Goal: Task Accomplishment & Management: Manage account settings

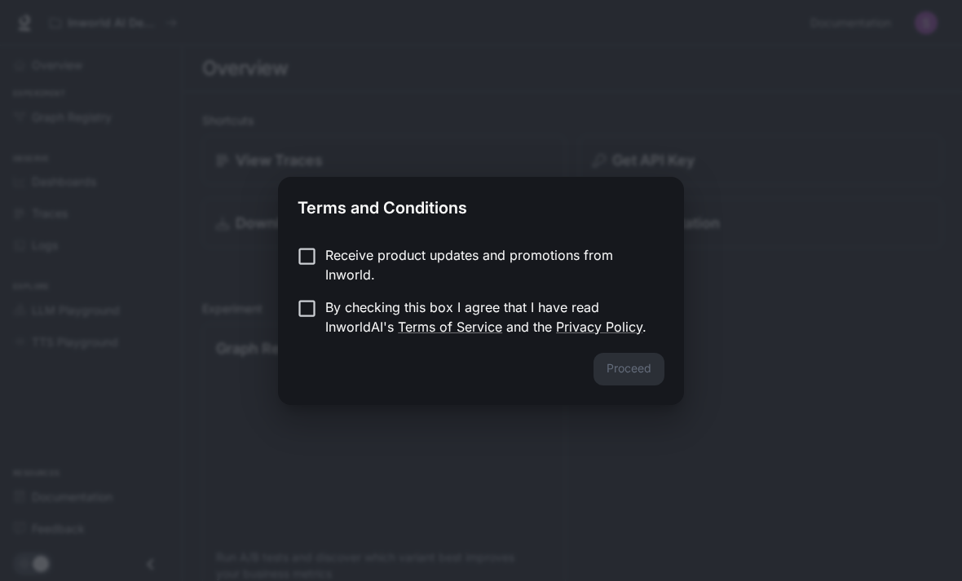
click at [500, 428] on div "Terms and Conditions Receive product updates and promotions from Inworld. By ch…" at bounding box center [481, 290] width 962 height 581
click at [630, 373] on button "Proceed" at bounding box center [628, 369] width 71 height 33
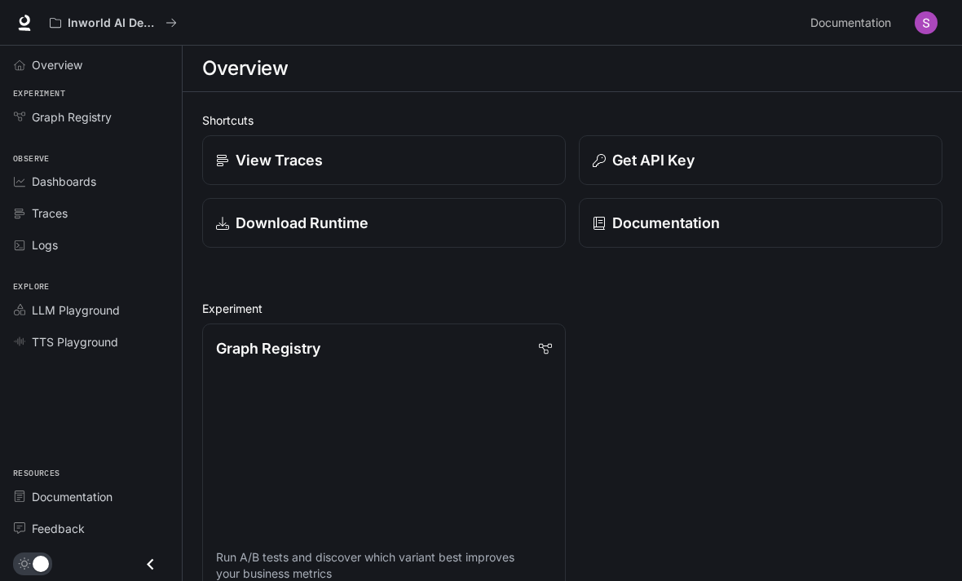
click at [923, 18] on img "button" at bounding box center [926, 22] width 23 height 23
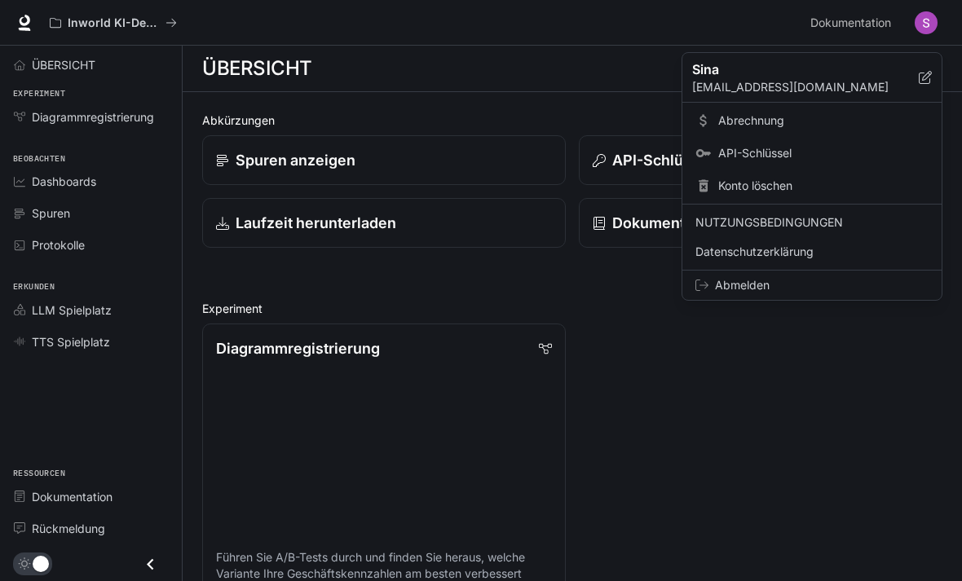
click at [840, 418] on div at bounding box center [481, 290] width 962 height 581
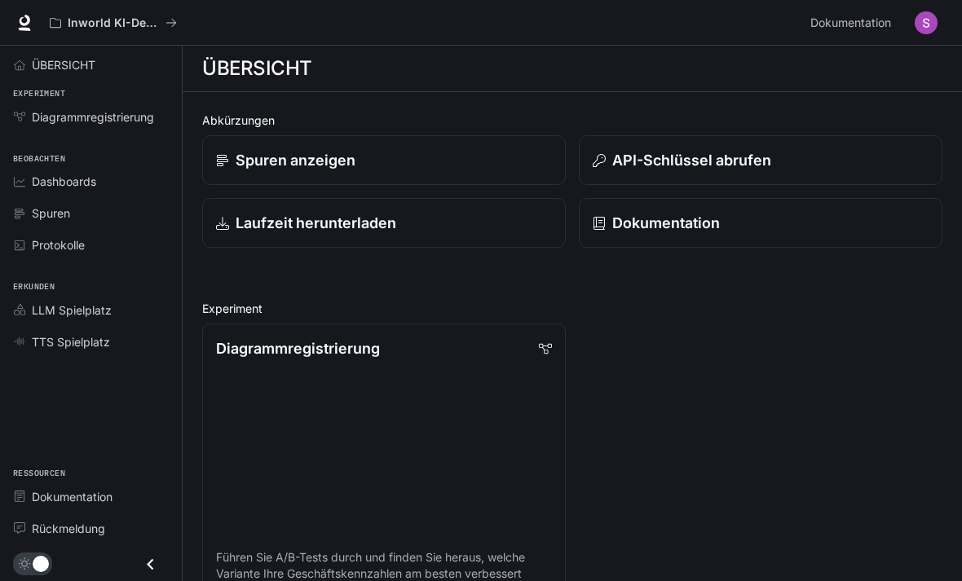
click at [64, 308] on span "LLM Spielplatz" at bounding box center [72, 310] width 80 height 17
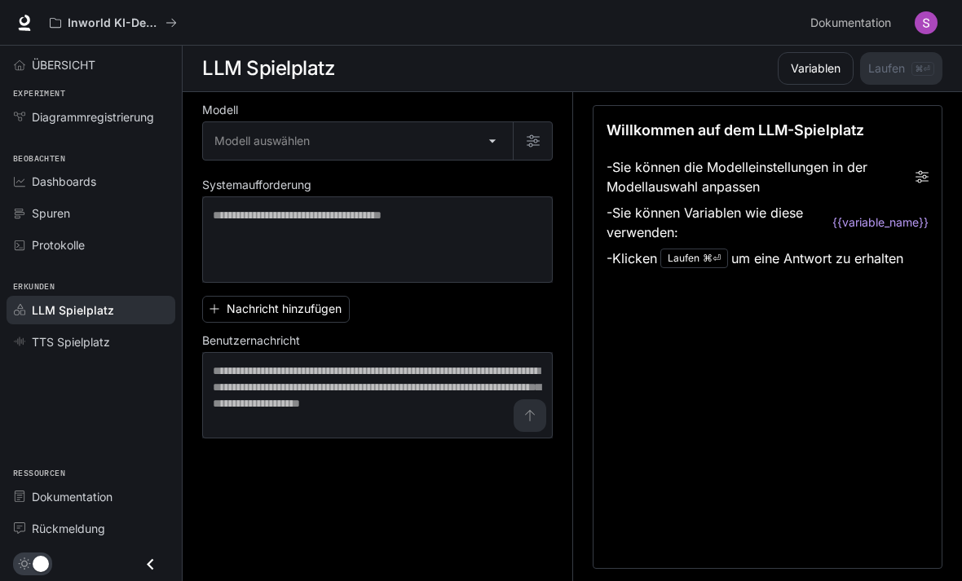
click at [58, 337] on span "TTS Spielplatz" at bounding box center [71, 341] width 78 height 17
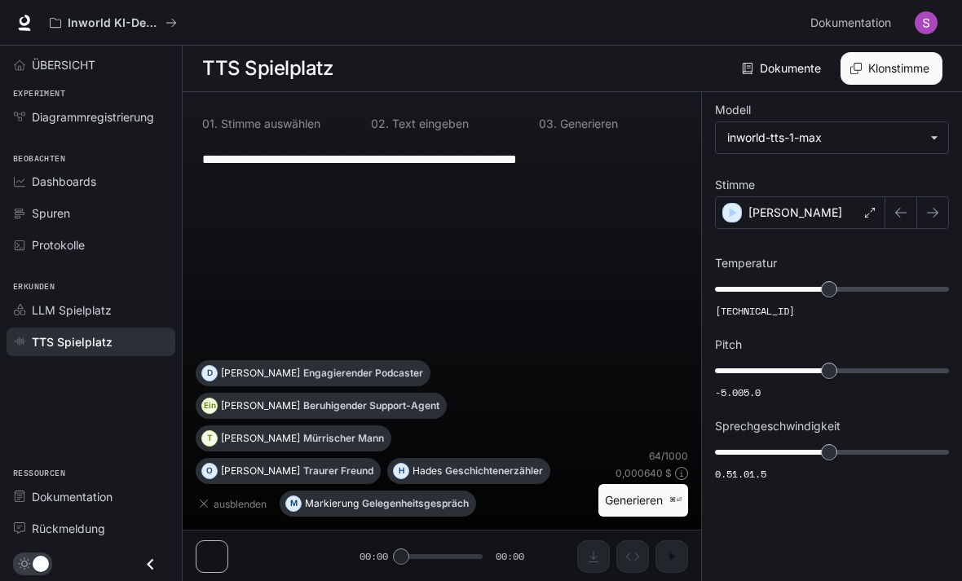
click at [55, 313] on span "LLM Spielplatz" at bounding box center [72, 310] width 80 height 17
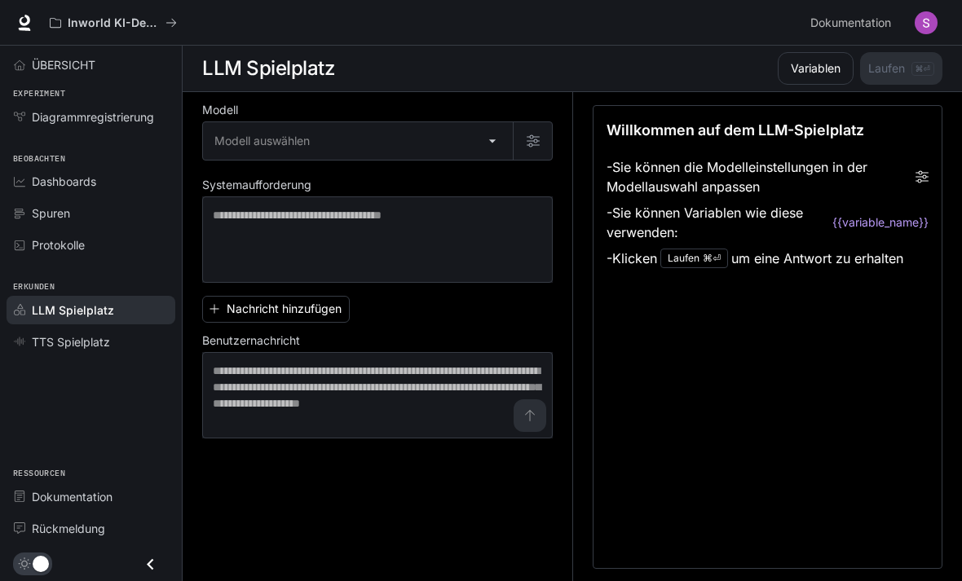
click at [45, 235] on link "Protokolle" at bounding box center [91, 245] width 169 height 29
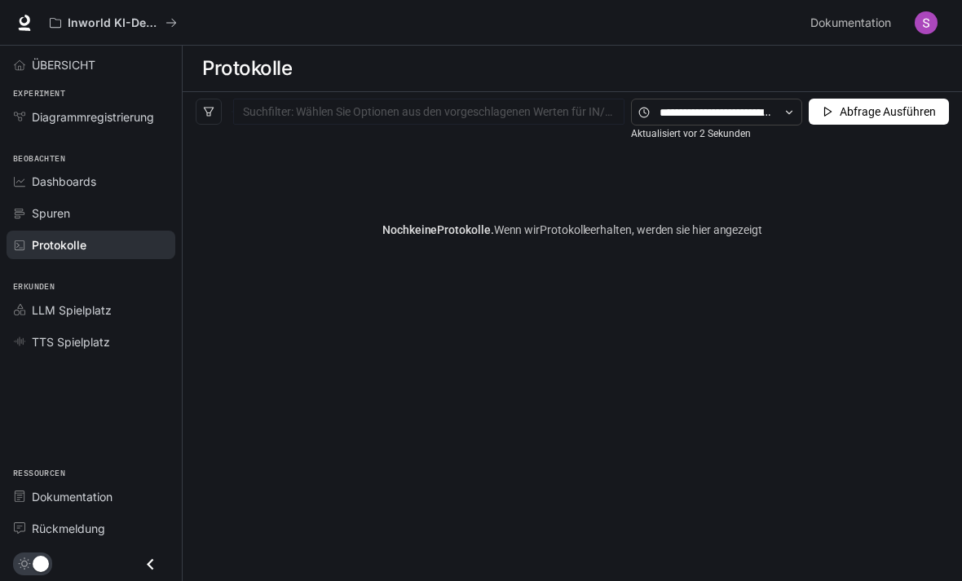
click at [64, 65] on span "ÜBERSICHT" at bounding box center [64, 64] width 64 height 17
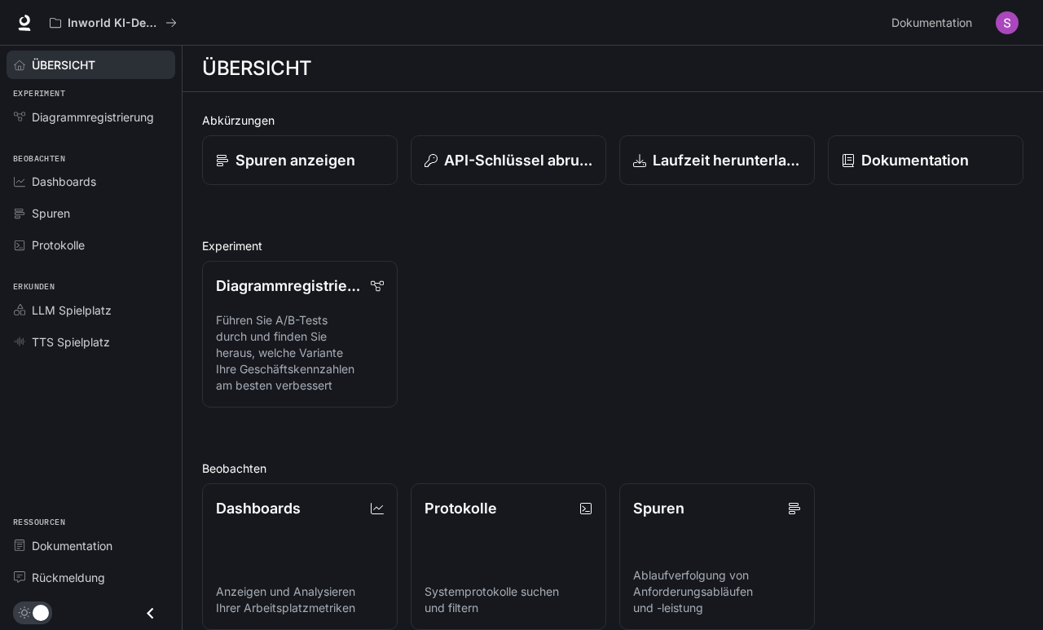
click at [961, 25] on span "Dokumentation" at bounding box center [932, 23] width 81 height 20
click at [961, 33] on img "button" at bounding box center [1007, 22] width 23 height 23
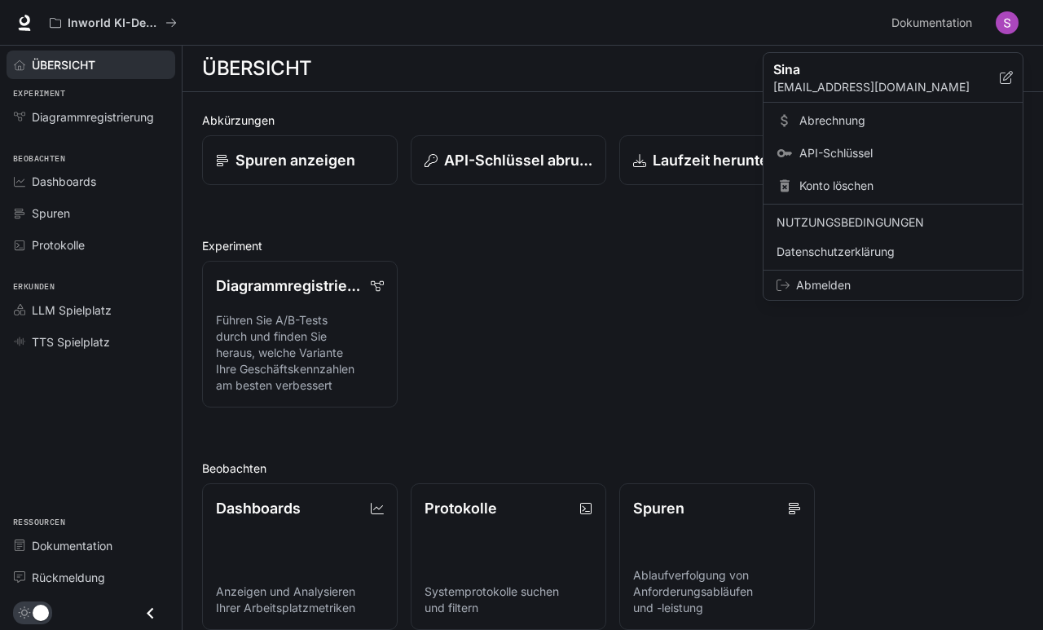
click at [677, 273] on div at bounding box center [521, 315] width 1043 height 630
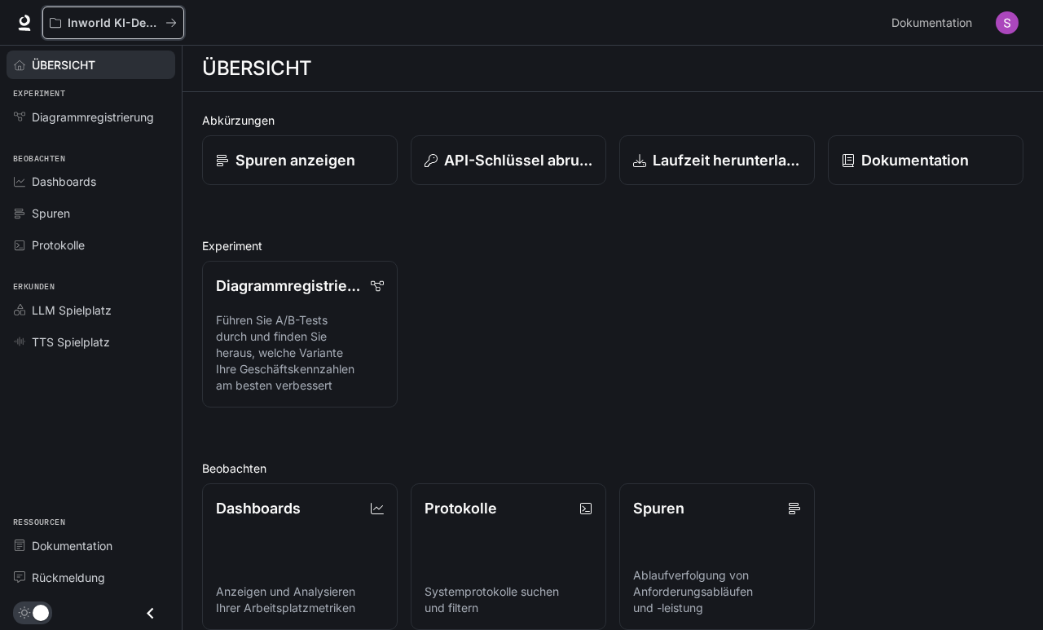
click at [125, 23] on p "Inworld KI-Demos" at bounding box center [113, 23] width 91 height 14
click at [915, 148] on link "Dokumentation" at bounding box center [926, 160] width 196 height 50
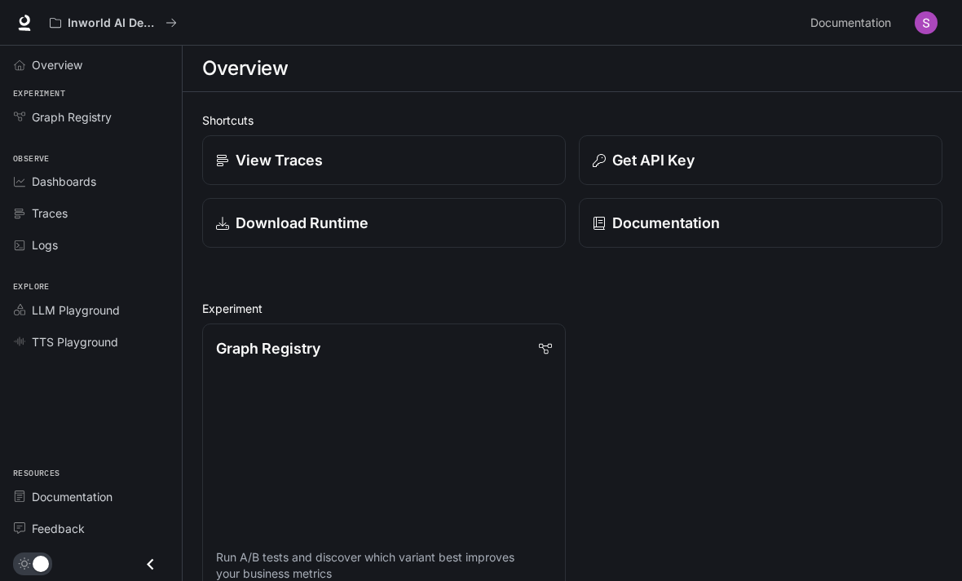
click at [919, 25] on img "button" at bounding box center [926, 22] width 23 height 23
click at [757, 161] on div "Get API Key" at bounding box center [761, 160] width 336 height 22
click at [934, 20] on img "button" at bounding box center [926, 22] width 23 height 23
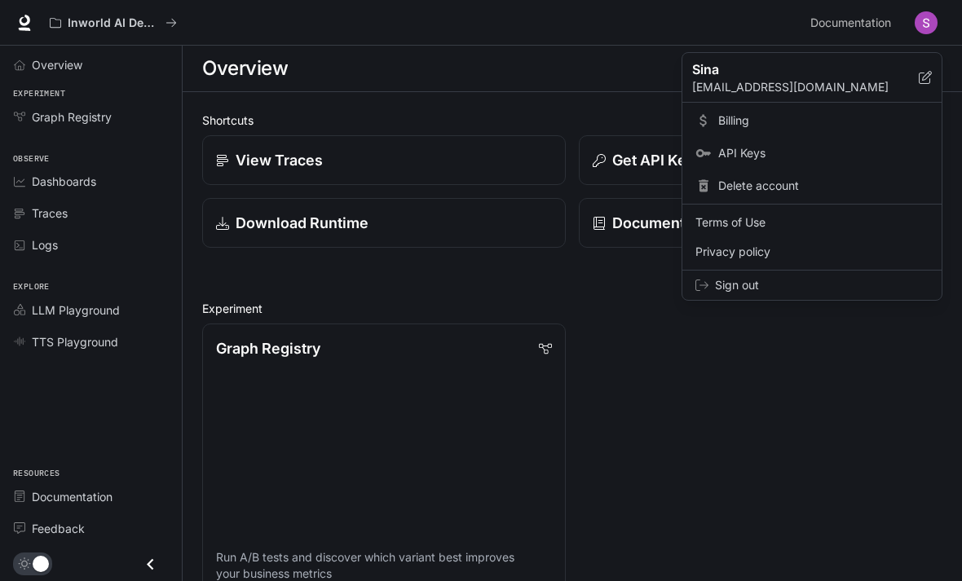
click at [785, 188] on span "Delete account" at bounding box center [823, 186] width 210 height 16
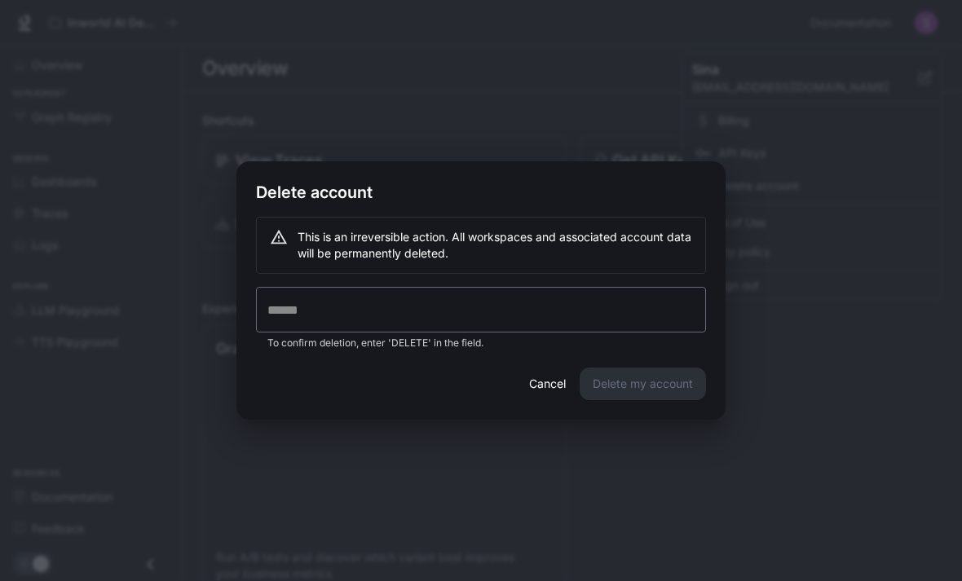
click at [656, 389] on div "Cancel Delete my account" at bounding box center [480, 394] width 489 height 52
click at [628, 290] on input "text" at bounding box center [481, 310] width 450 height 46
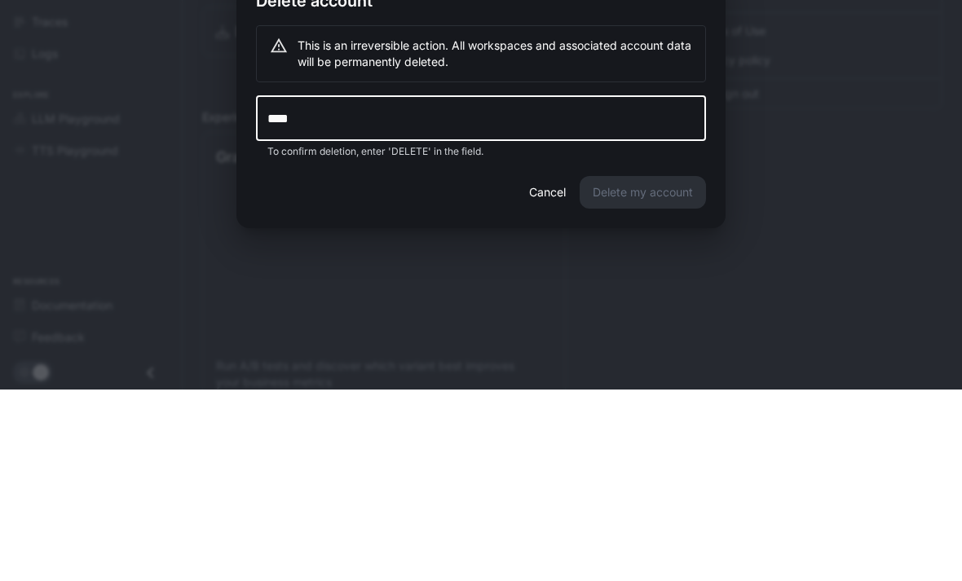
type input "*****"
click at [839, 145] on div "Delete account This is an irreversible action. All workspaces and associated ac…" at bounding box center [481, 290] width 962 height 581
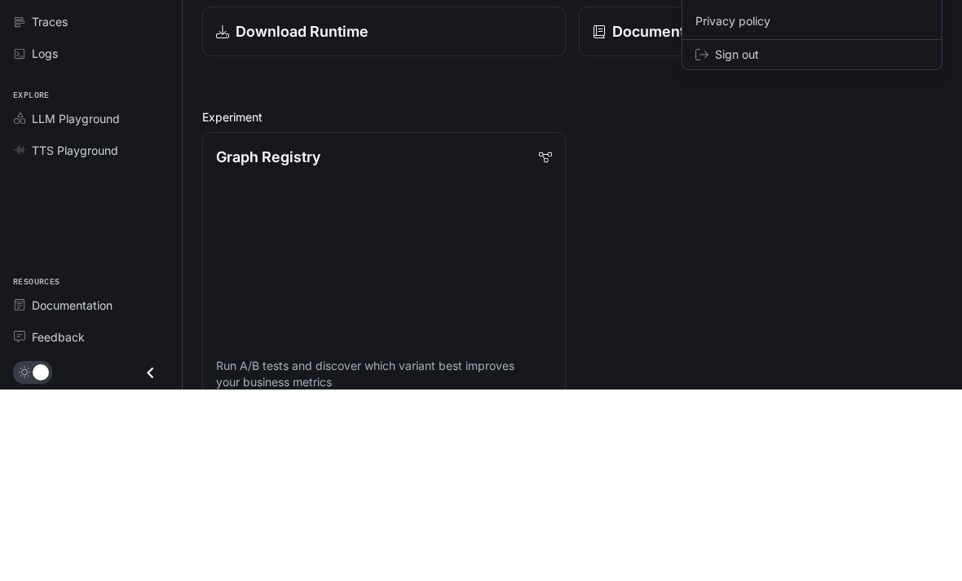
scroll to position [192, 0]
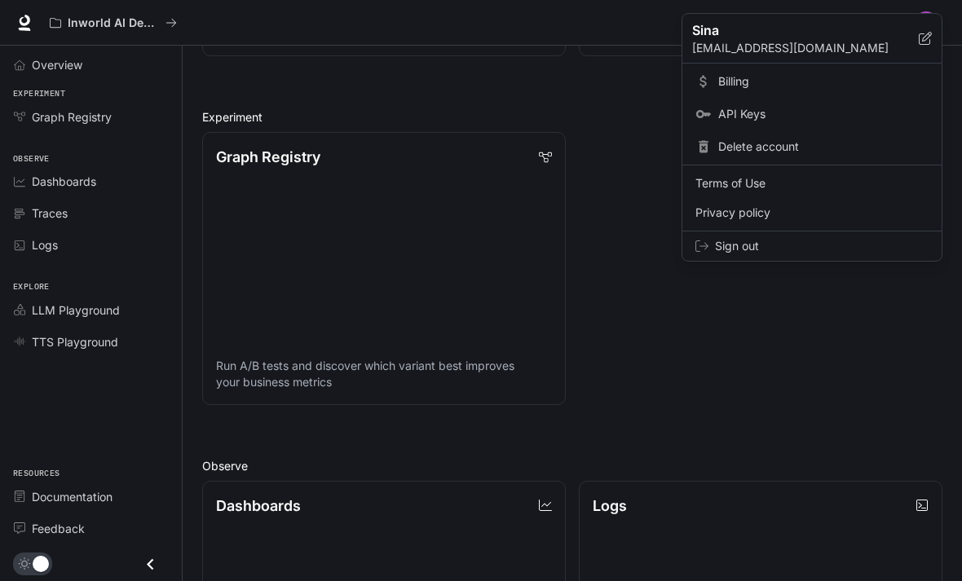
click at [792, 144] on span "Delete account" at bounding box center [823, 147] width 210 height 16
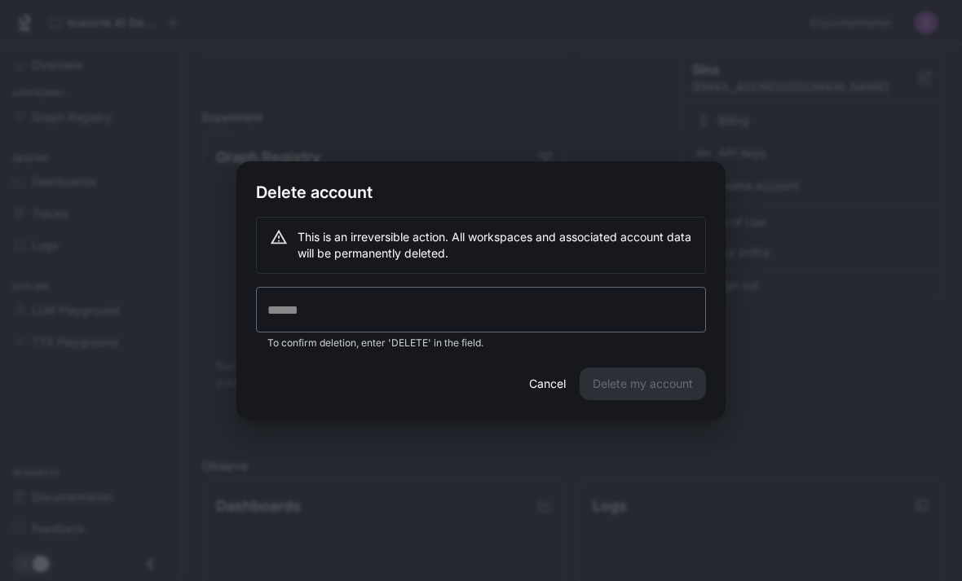
click at [627, 330] on input "text" at bounding box center [481, 310] width 450 height 46
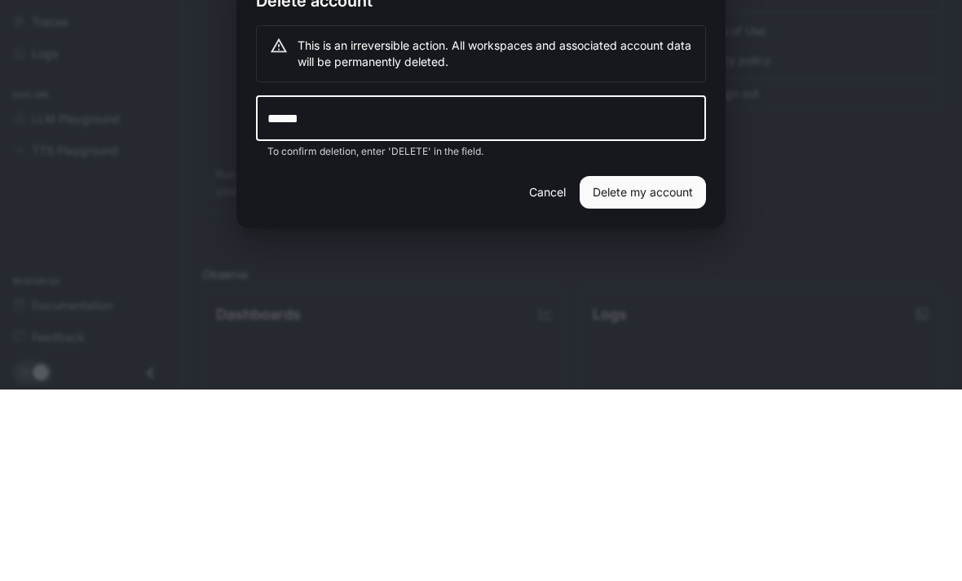
type input "******"
click at [677, 368] on button "Delete my account" at bounding box center [643, 384] width 126 height 33
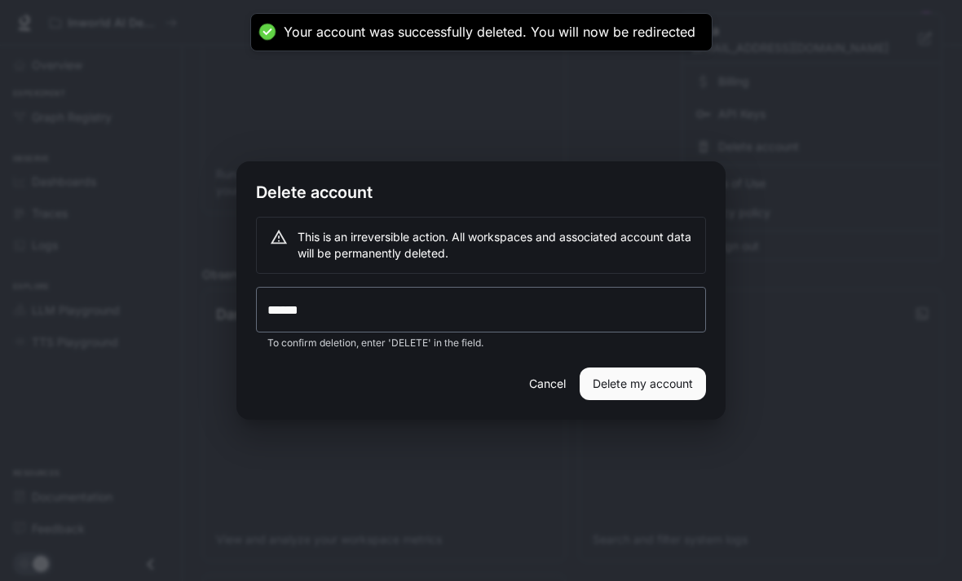
click at [653, 384] on button "Delete my account" at bounding box center [643, 384] width 126 height 33
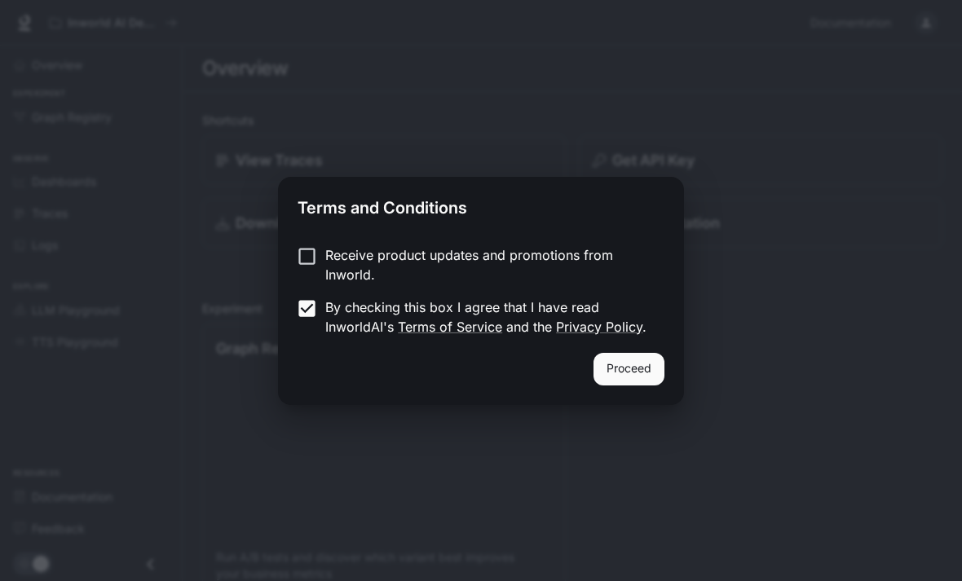
click at [646, 377] on button "Proceed" at bounding box center [628, 369] width 71 height 33
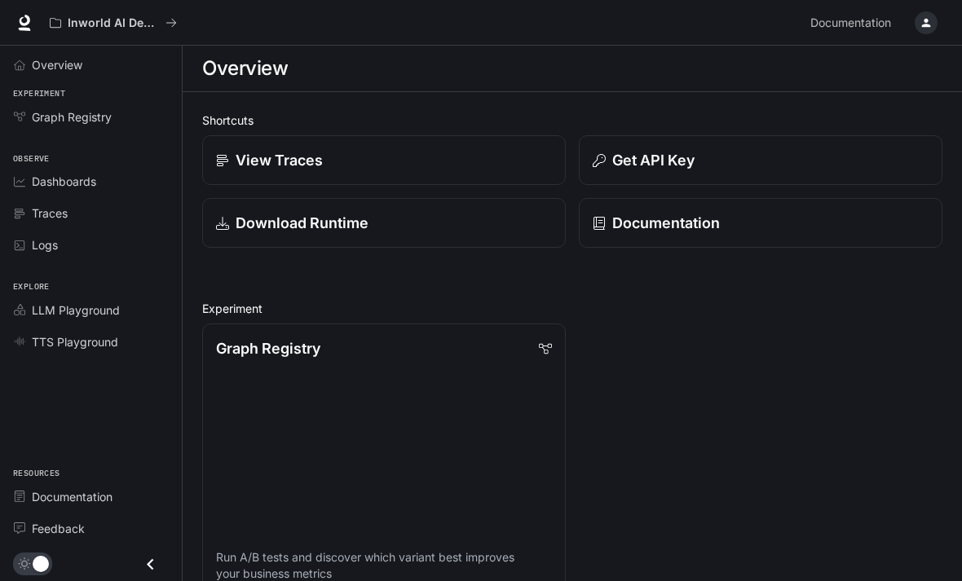
click at [923, 20] on icon "button" at bounding box center [925, 22] width 13 height 13
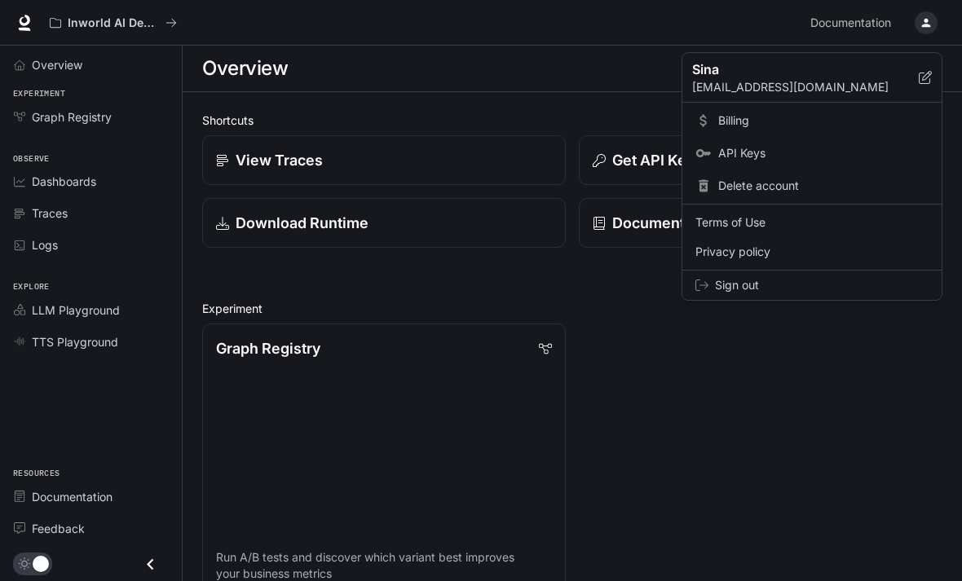
click at [835, 404] on div at bounding box center [481, 290] width 962 height 581
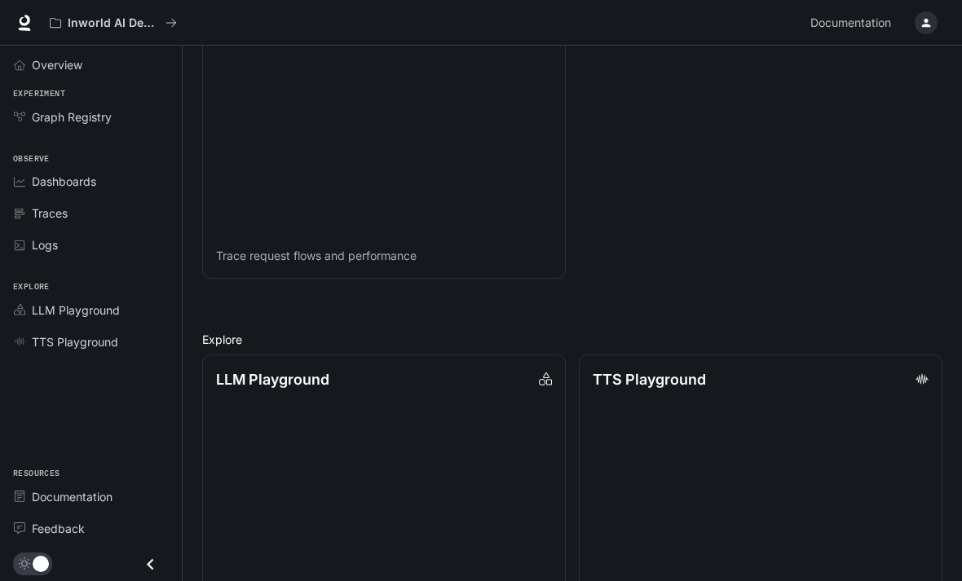
scroll to position [820, 0]
